Goal: Task Accomplishment & Management: Check status

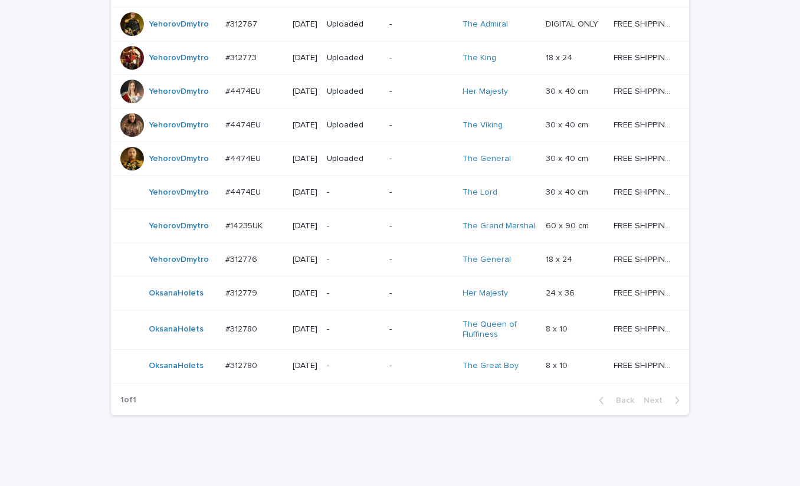
scroll to position [1032, 0]
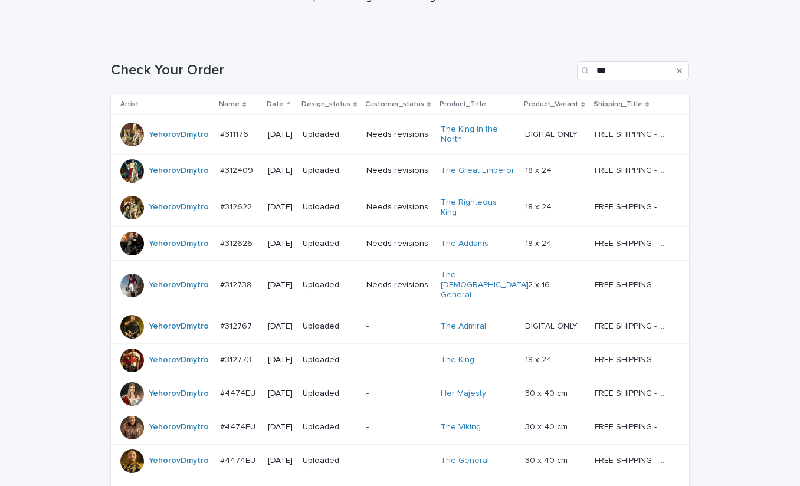
scroll to position [354, 0]
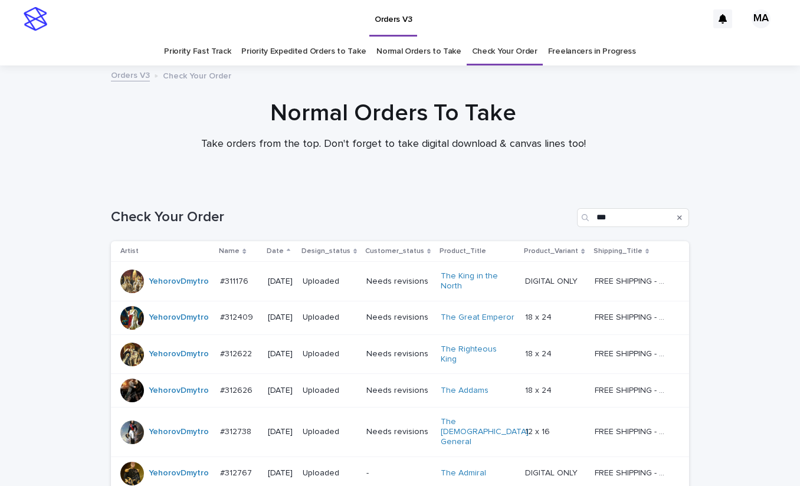
scroll to position [354, 0]
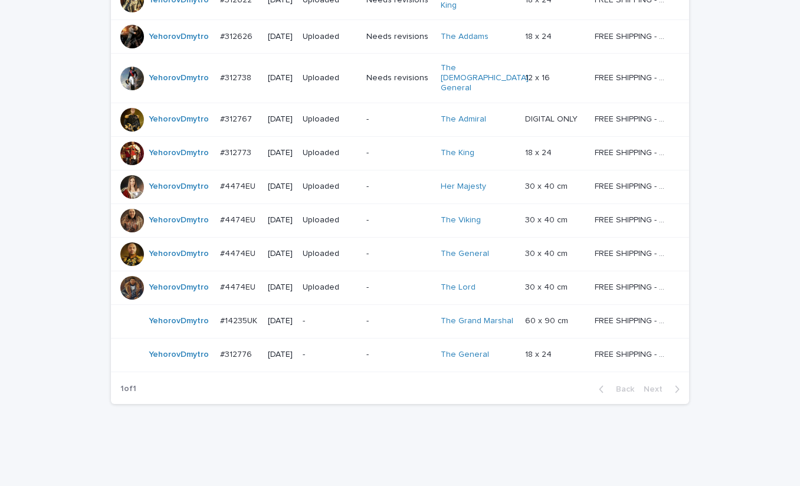
click at [388, 148] on p "-" at bounding box center [398, 153] width 65 height 10
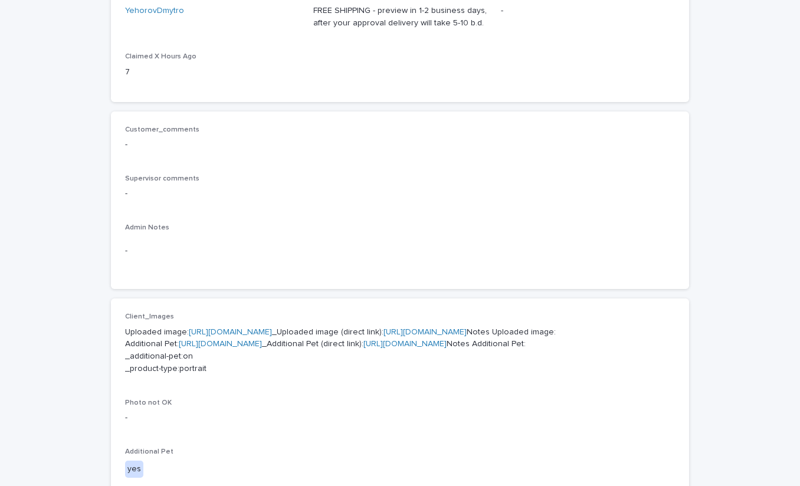
scroll to position [413, 0]
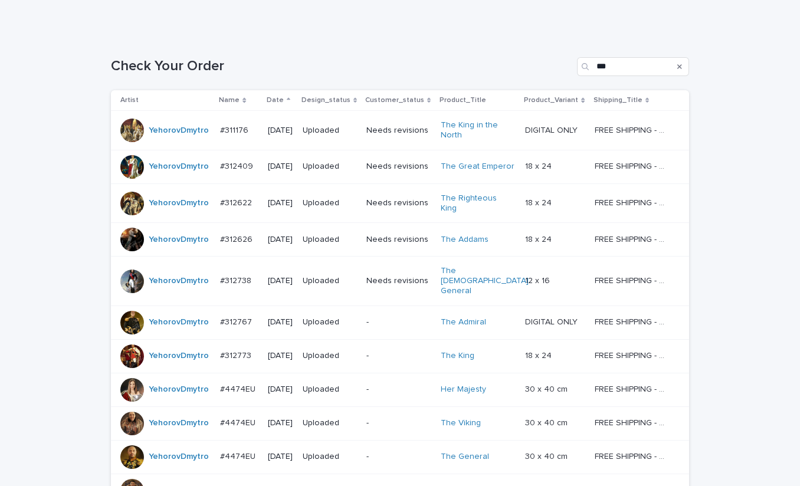
scroll to position [354, 0]
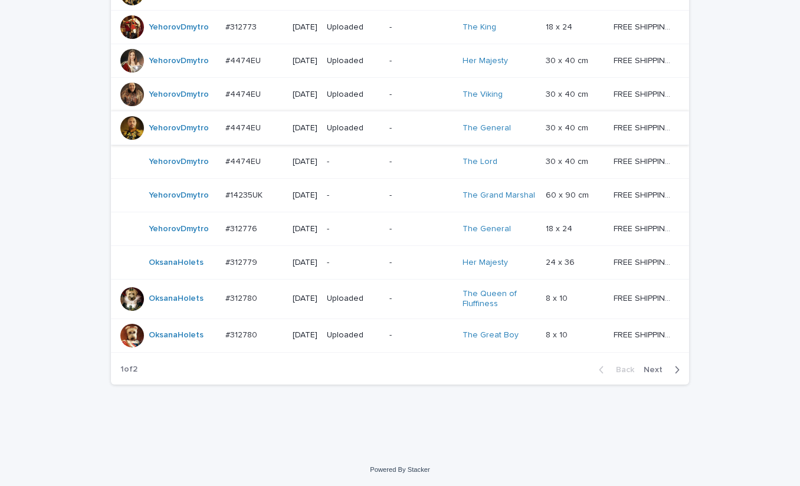
scroll to position [1085, 0]
click at [649, 369] on span "Next" at bounding box center [657, 370] width 26 height 8
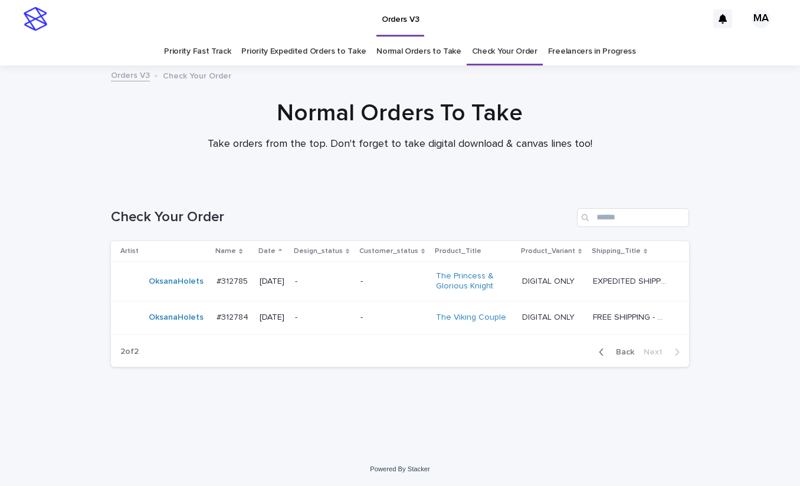
click at [332, 284] on p "-" at bounding box center [322, 282] width 55 height 10
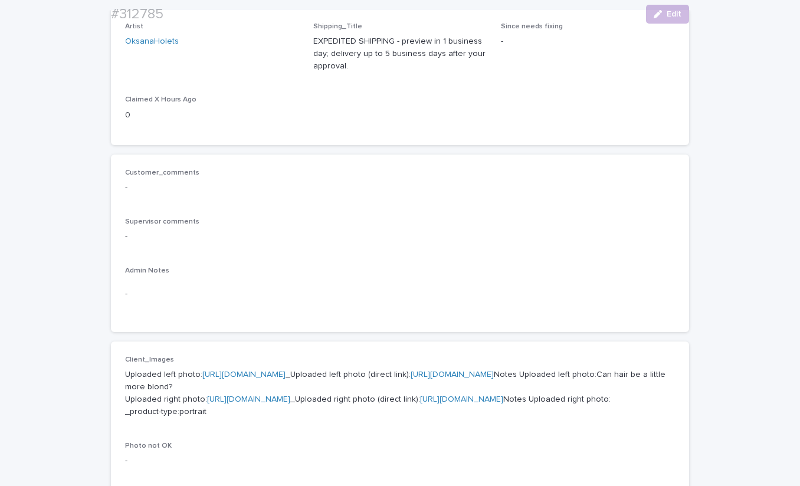
scroll to position [413, 0]
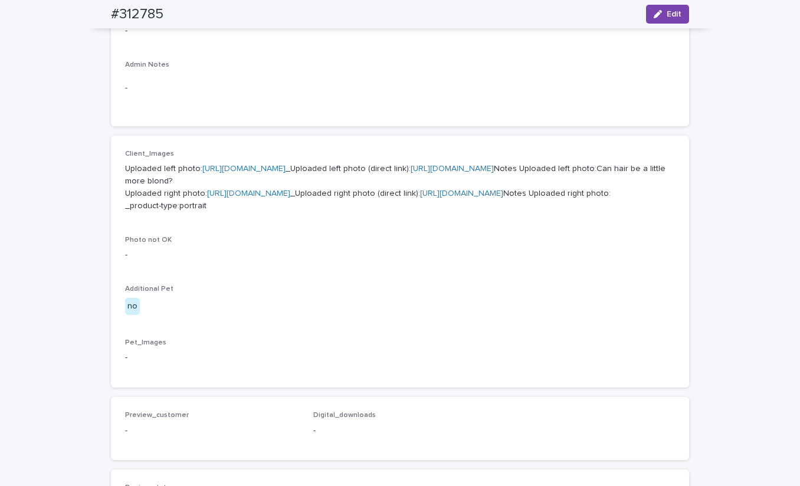
click at [235, 169] on link "https://cdn.shopify.com-uploadkit.app/s/files/1/0033/4807/0511/files/download.h…" at bounding box center [243, 169] width 83 height 8
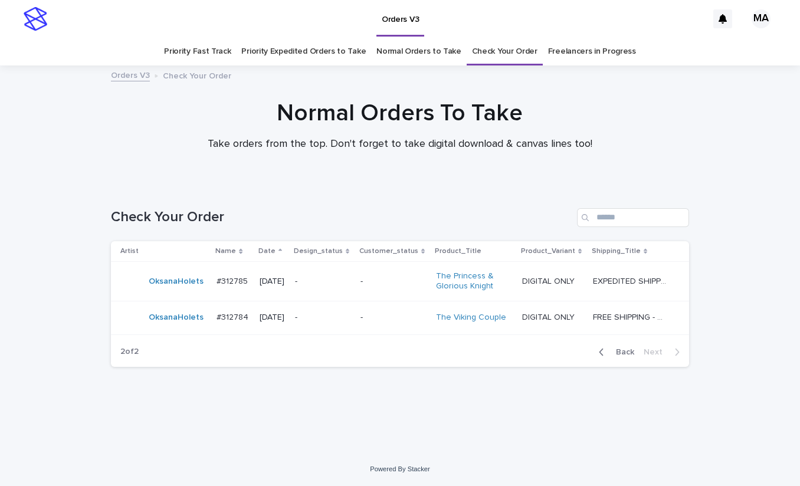
click at [327, 319] on p "-" at bounding box center [322, 318] width 55 height 10
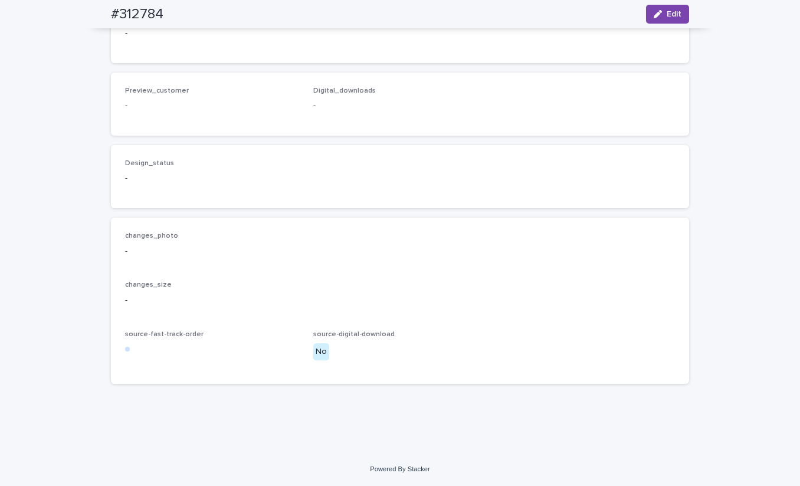
scroll to position [413, 0]
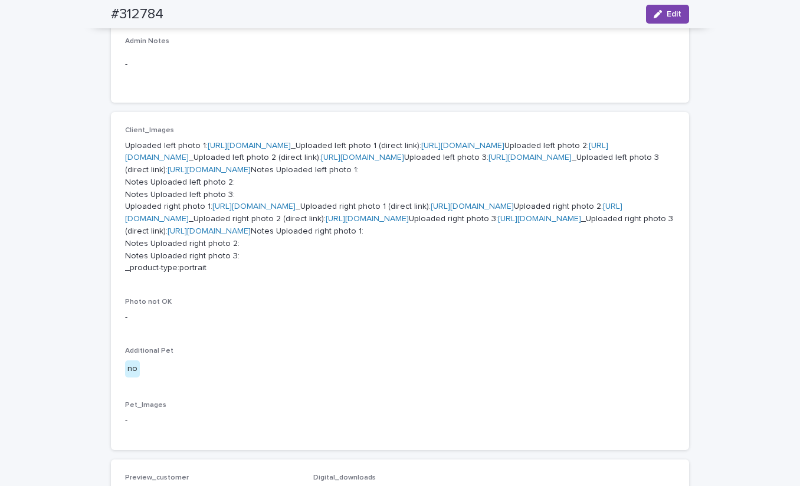
click at [291, 143] on link "https://cdn.shopify.com-uploadkit.app/s/files/1/0033/4807/0511/files/download.h…" at bounding box center [249, 146] width 83 height 8
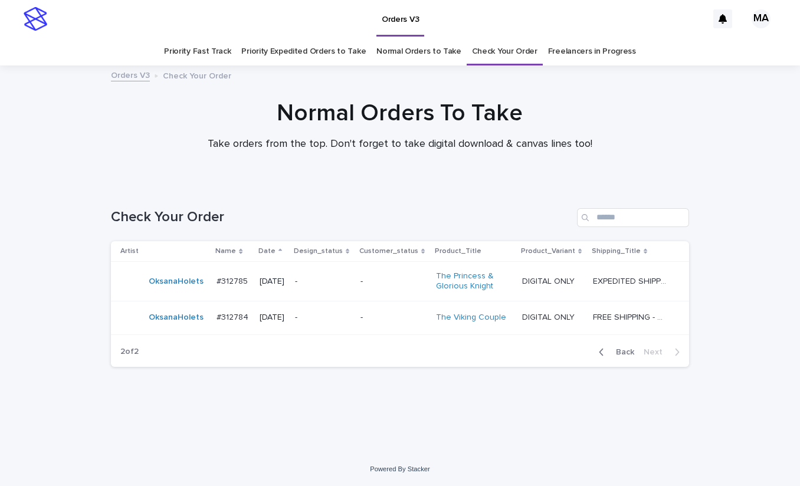
click at [248, 89] on div at bounding box center [400, 125] width 800 height 118
